Goal: Task Accomplishment & Management: Use online tool/utility

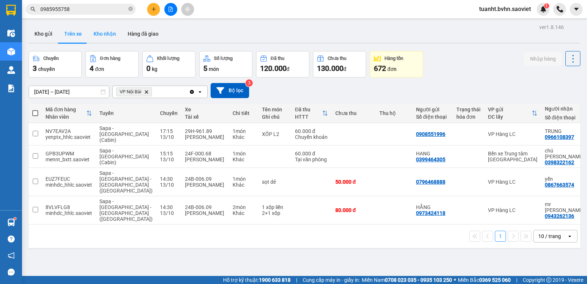
click at [103, 34] on button "Kho nhận" at bounding box center [105, 34] width 34 height 18
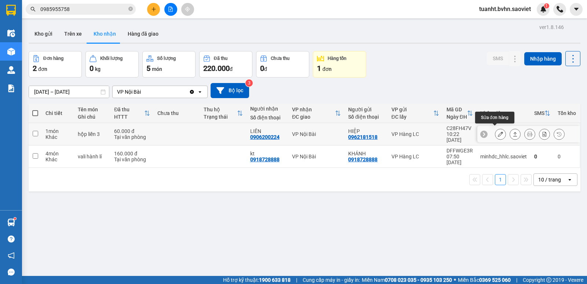
click at [495, 131] on button at bounding box center [500, 134] width 10 height 13
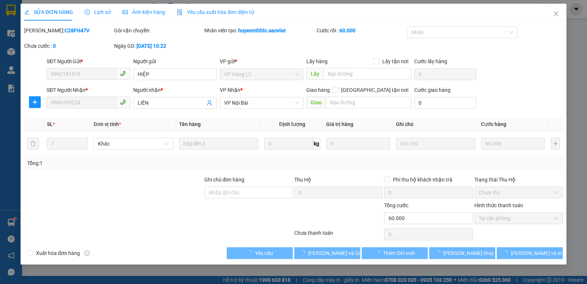
type input "0962181518"
type input "HIỆP"
type input "0906200224"
type input "LIÊN"
type input "0"
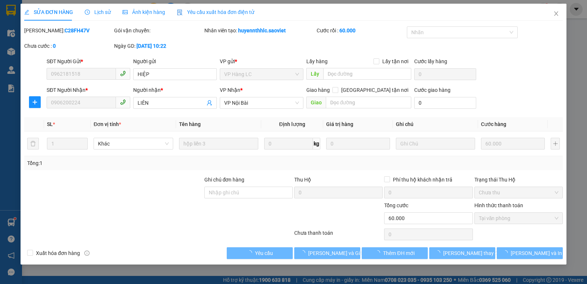
type input "60.000"
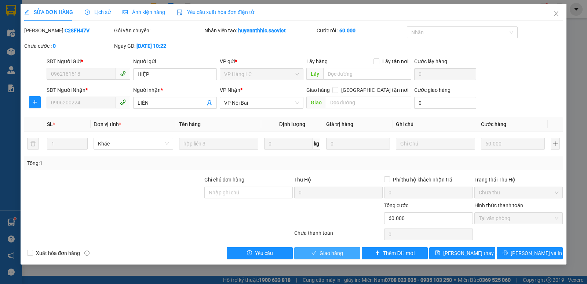
click at [337, 253] on span "Giao hàng" at bounding box center [331, 253] width 23 height 8
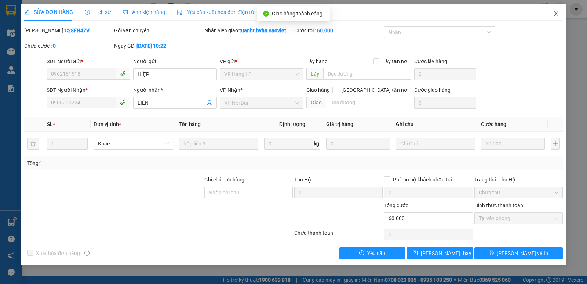
click at [554, 14] on icon "close" at bounding box center [556, 14] width 6 height 6
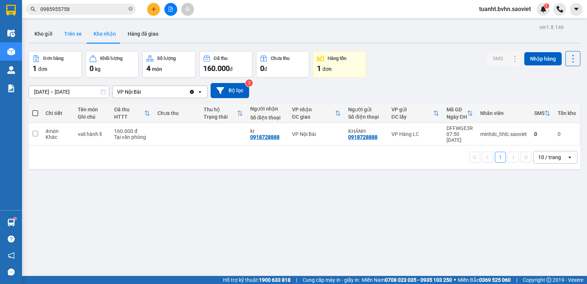
click at [78, 36] on button "Trên xe" at bounding box center [72, 34] width 29 height 18
